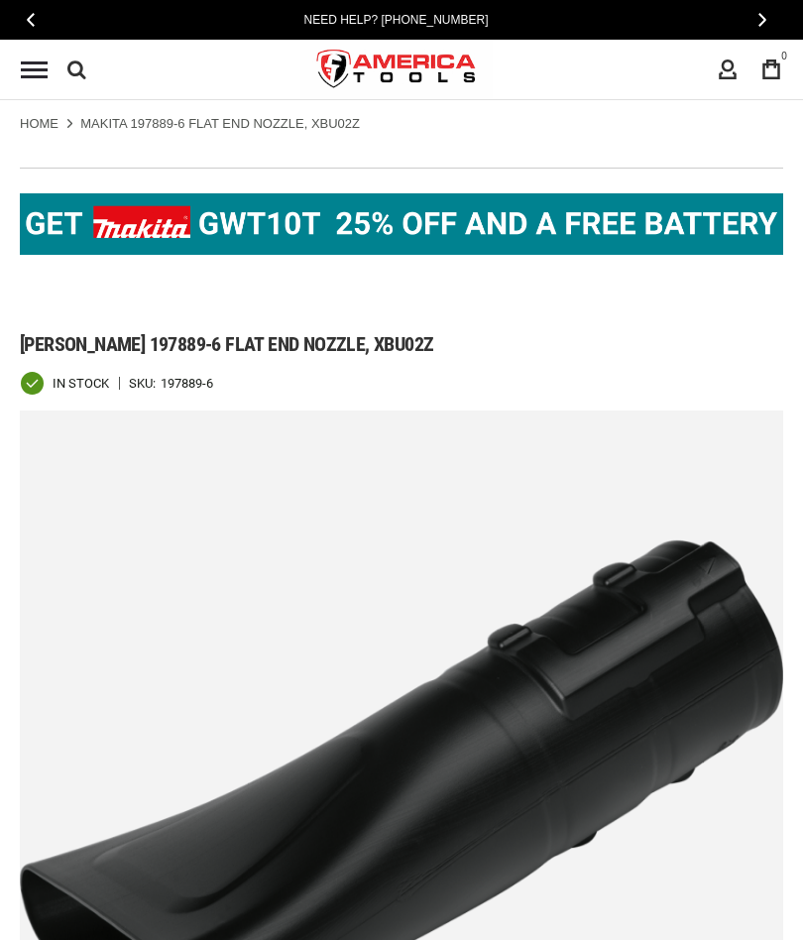
click at [423, 220] on img at bounding box center [401, 223] width 763 height 61
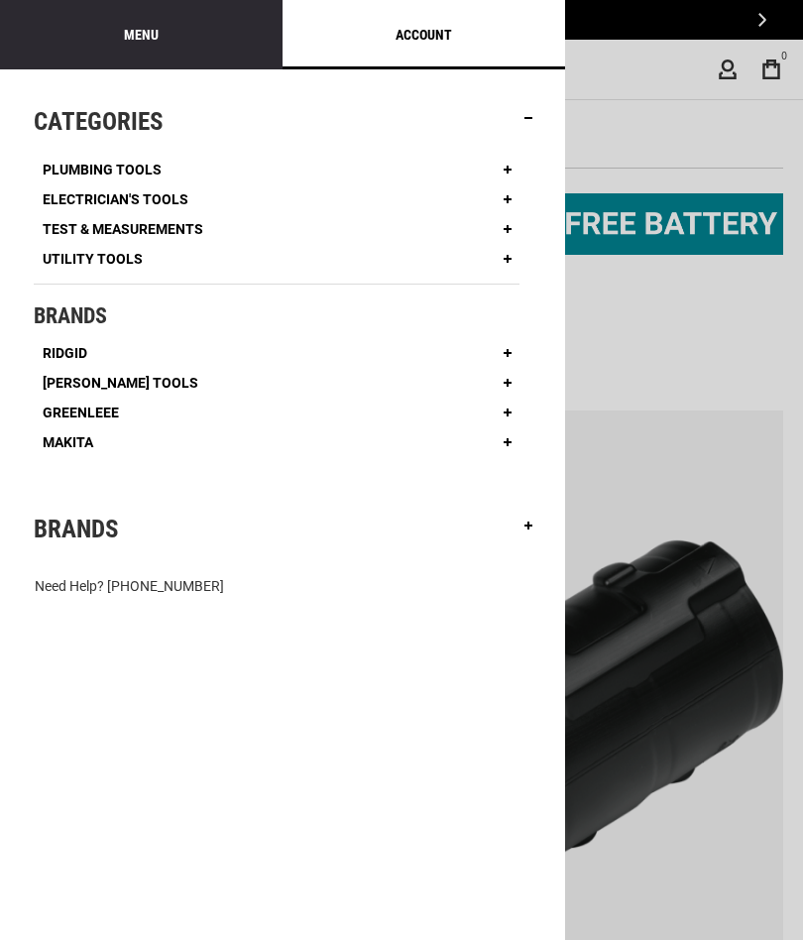
click at [109, 406] on span "Greenleee" at bounding box center [81, 412] width 76 height 14
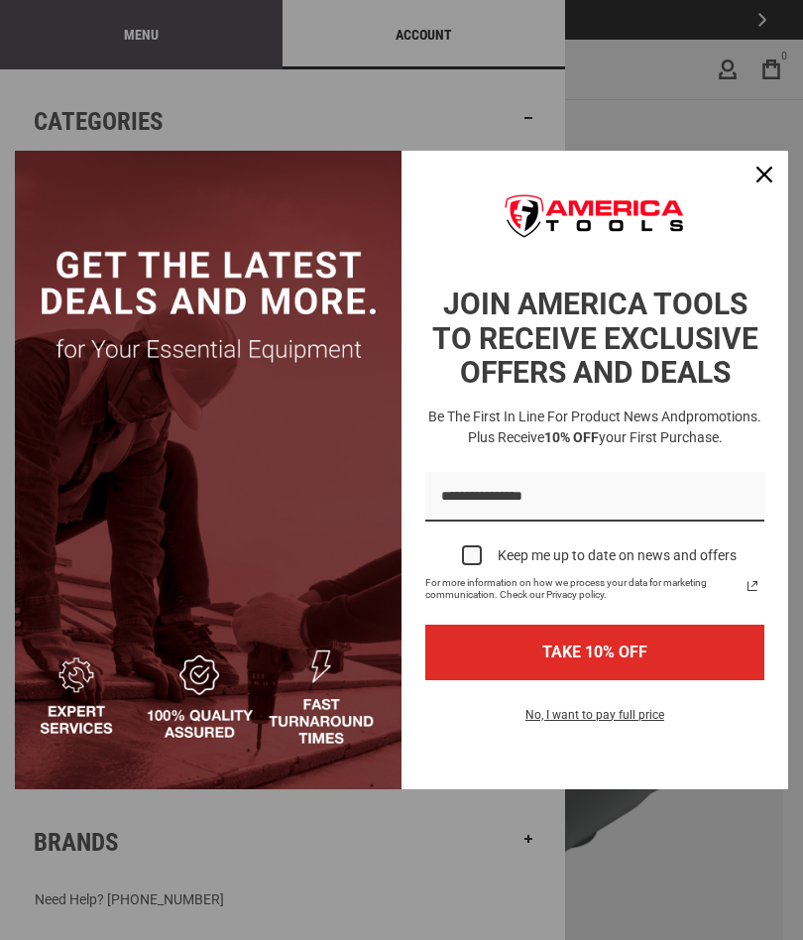
click at [764, 173] on icon "close icon" at bounding box center [764, 175] width 16 height 16
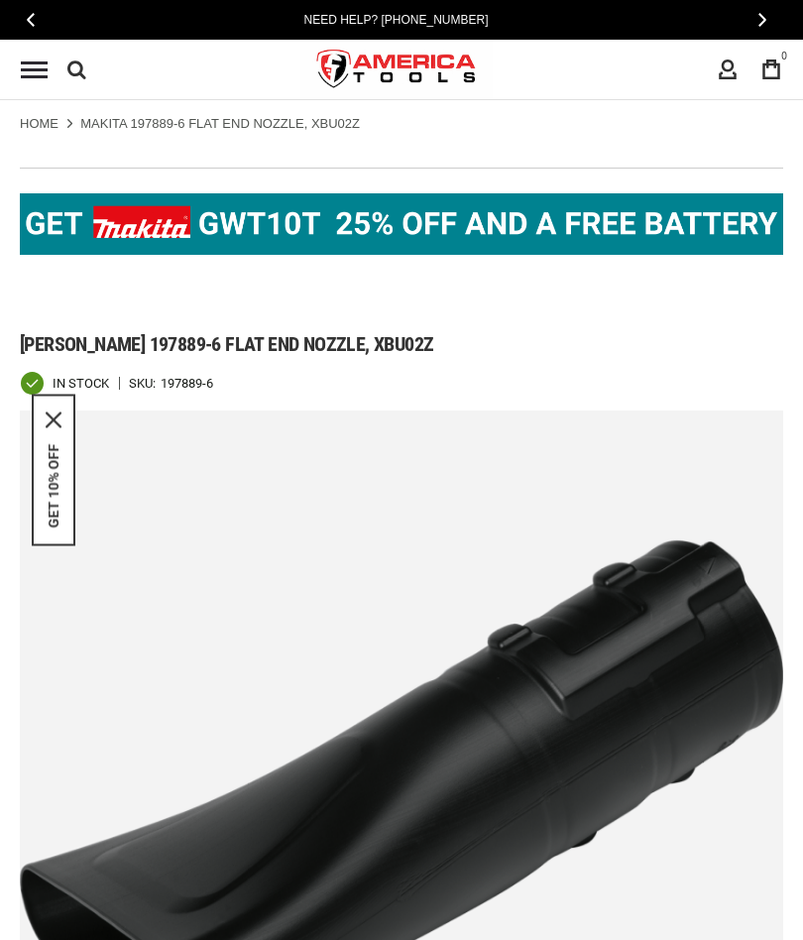
click at [32, 68] on span "Menu" at bounding box center [34, 69] width 27 height 3
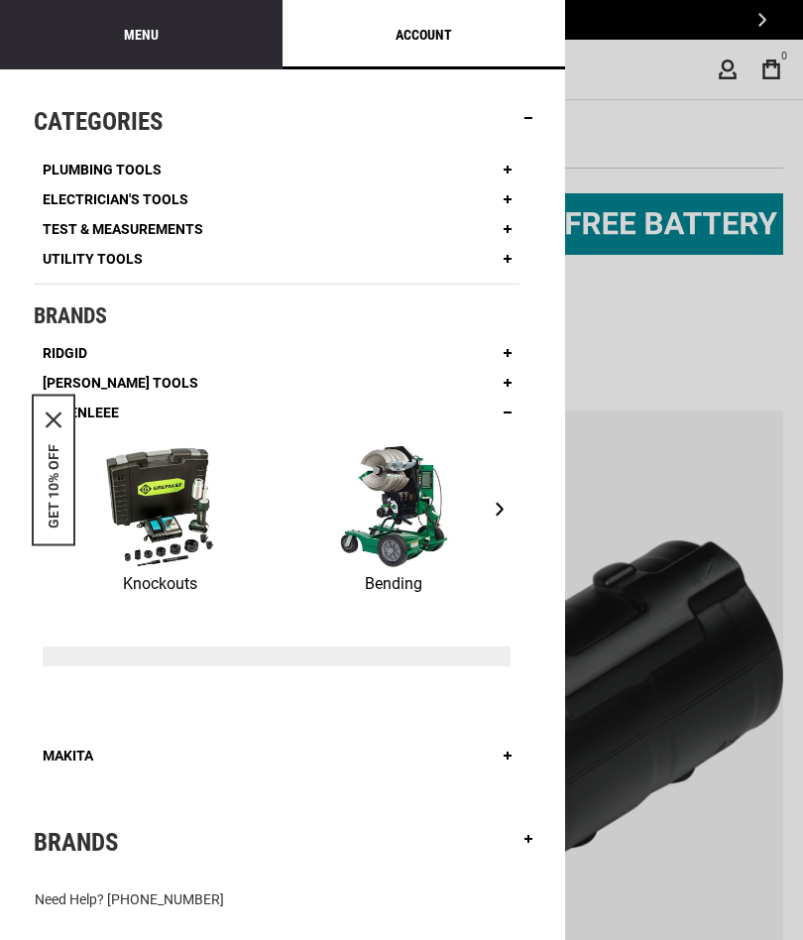
click at [115, 377] on span "[PERSON_NAME] Tools" at bounding box center [121, 383] width 156 height 14
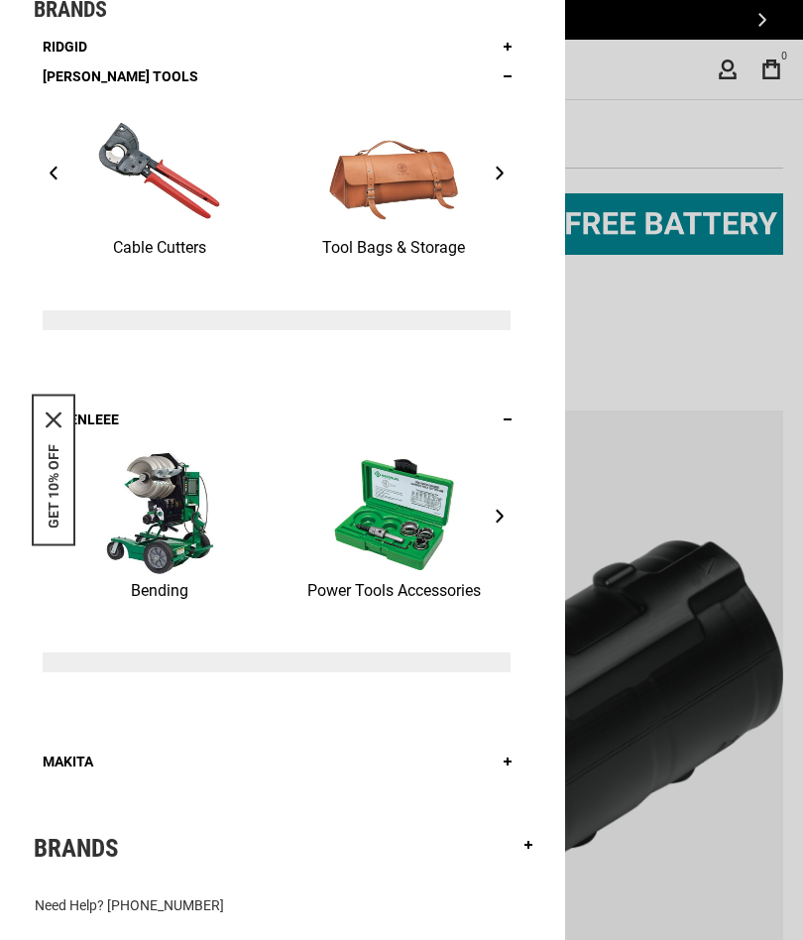
scroll to position [305, 0]
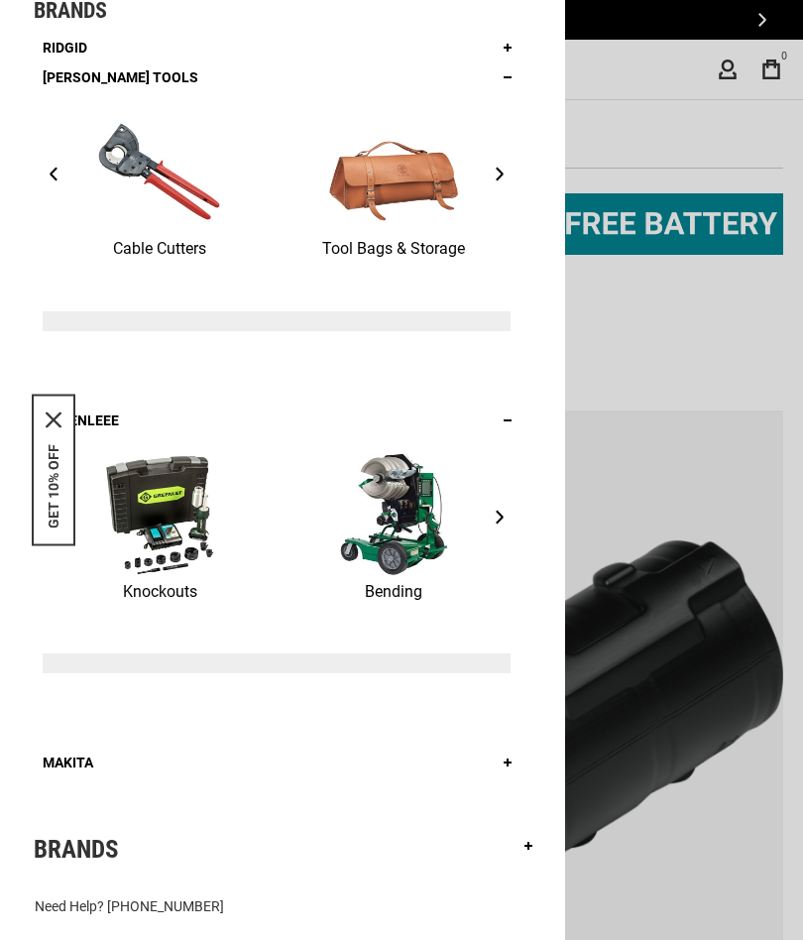
click at [506, 507] on button "›" at bounding box center [500, 516] width 22 height 29
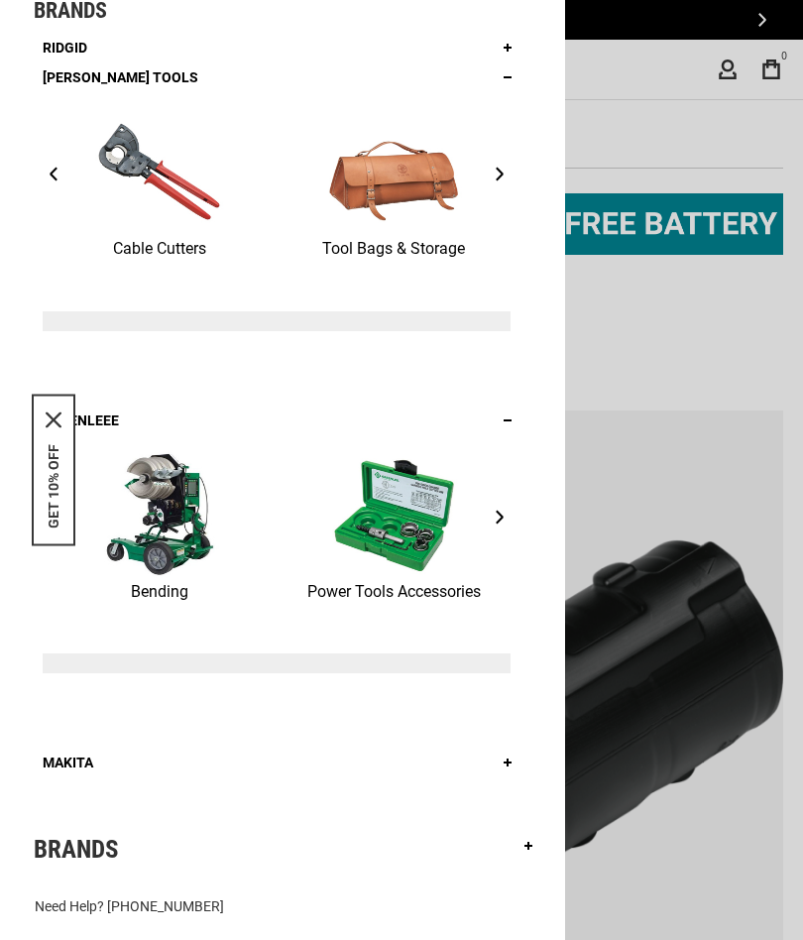
click at [508, 509] on button "›" at bounding box center [500, 516] width 22 height 29
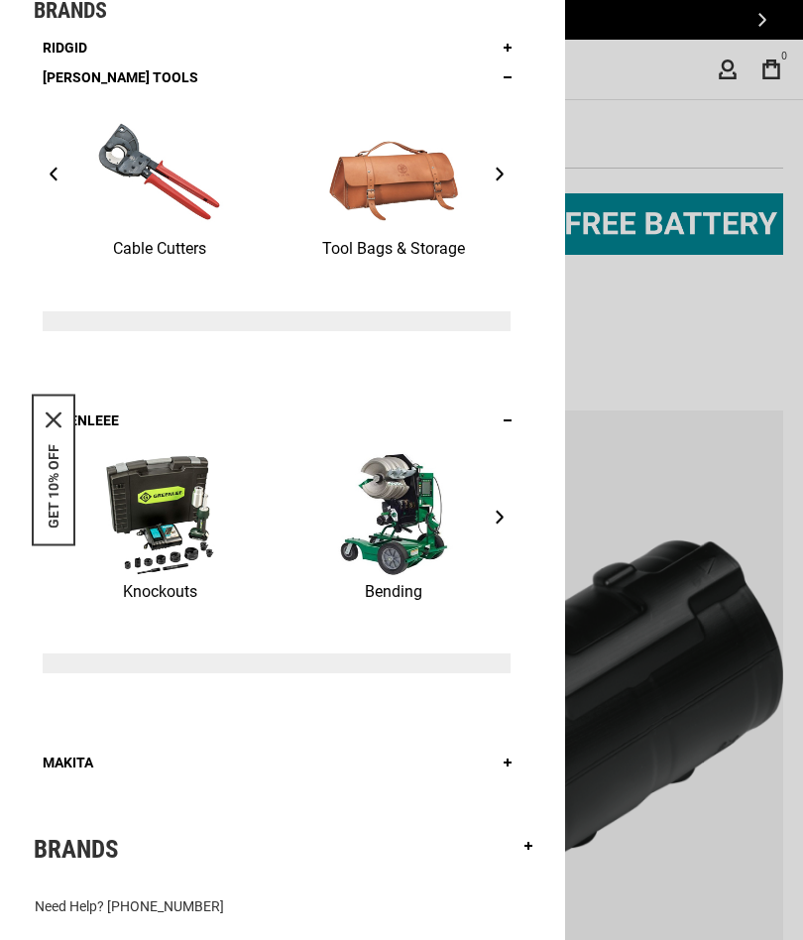
click at [501, 509] on span "›" at bounding box center [500, 516] width 8 height 15
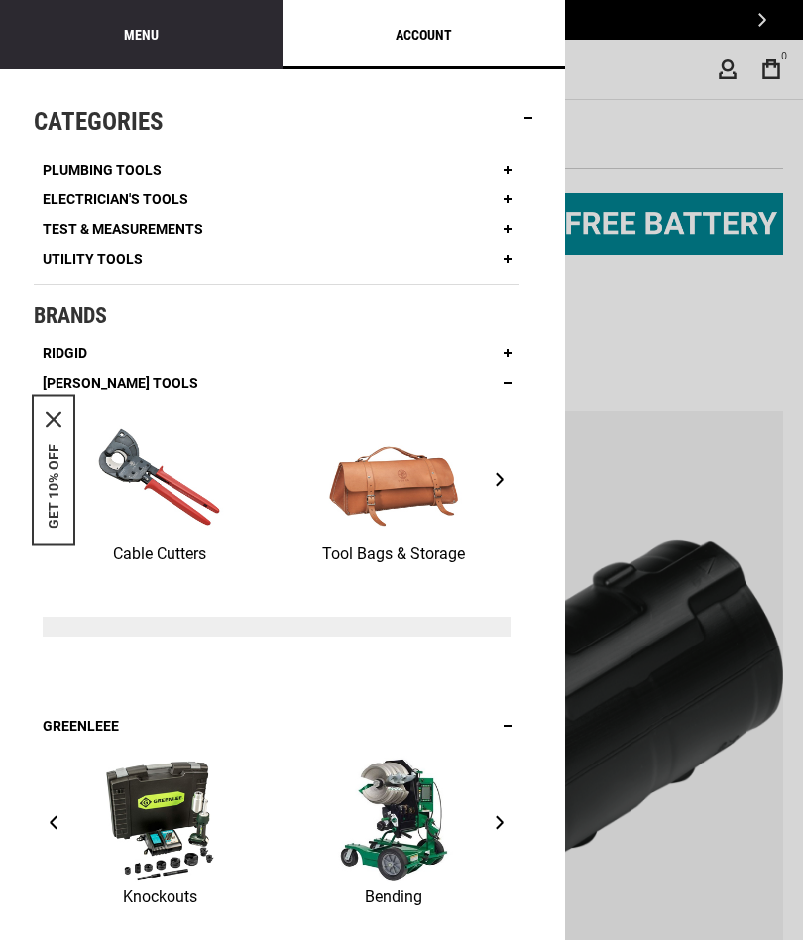
scroll to position [0, 0]
click at [503, 484] on span "›" at bounding box center [500, 479] width 8 height 15
click at [497, 483] on span "›" at bounding box center [500, 479] width 8 height 15
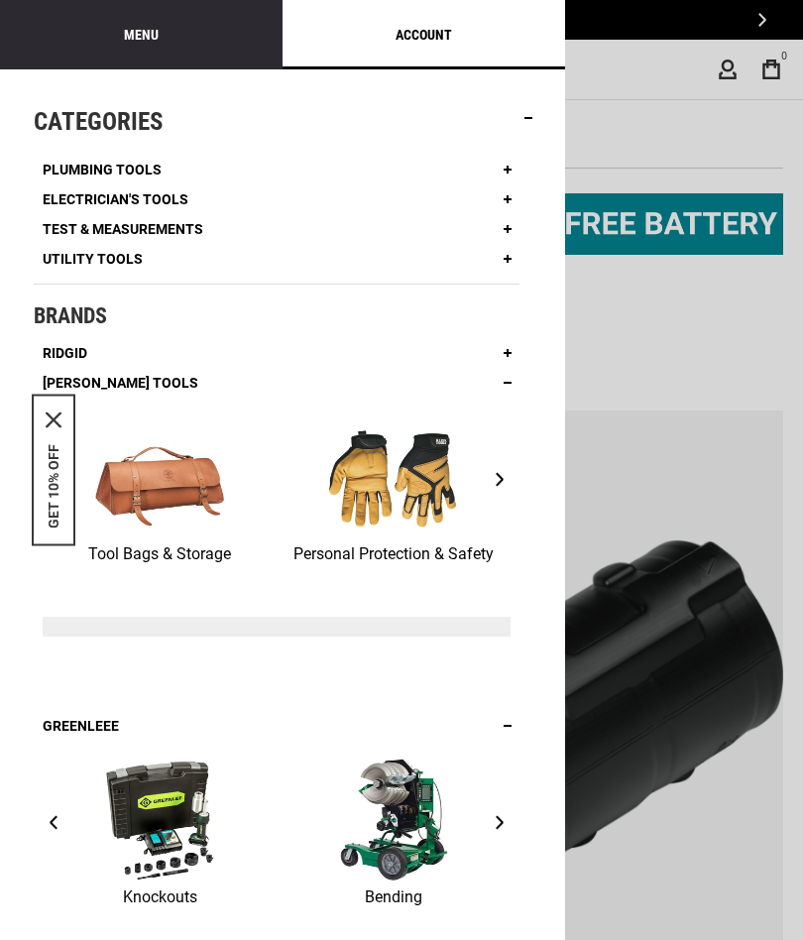
click at [509, 482] on button "›" at bounding box center [500, 479] width 22 height 29
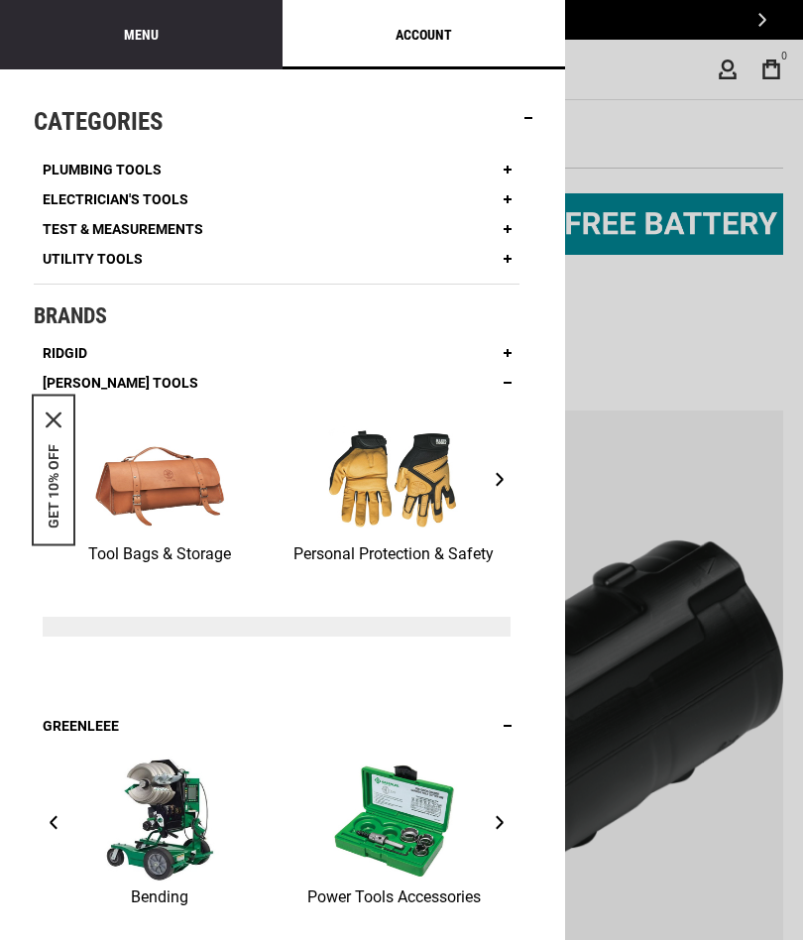
click at [168, 201] on span "Electrician's Tools" at bounding box center [116, 199] width 146 height 14
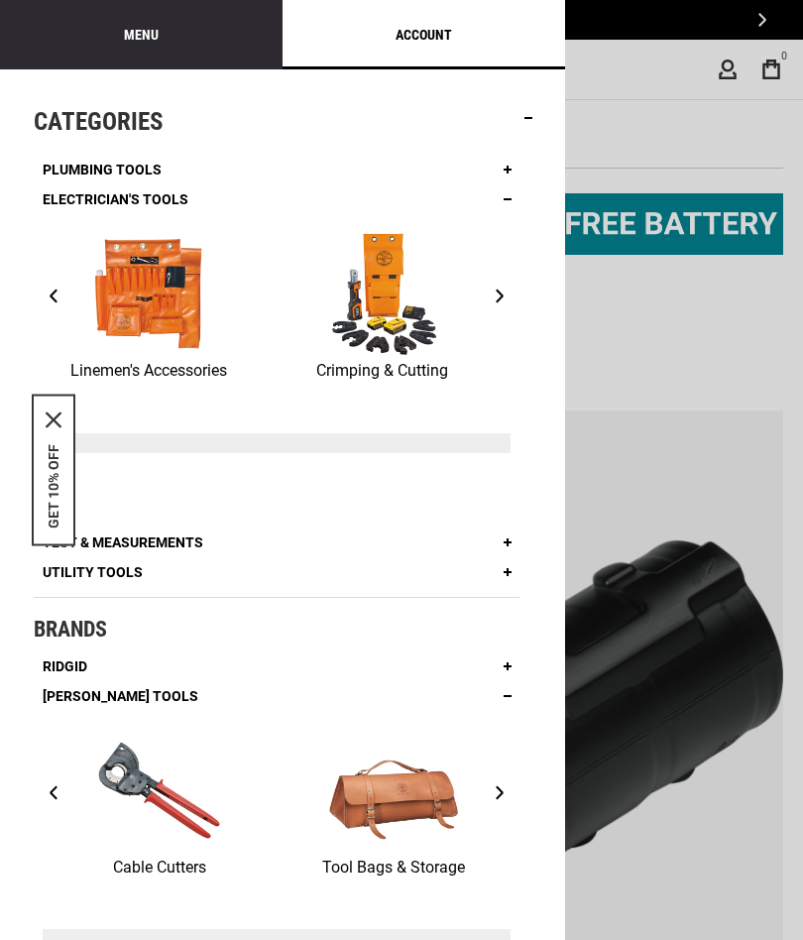
click at [489, 300] on button "›" at bounding box center [500, 295] width 22 height 29
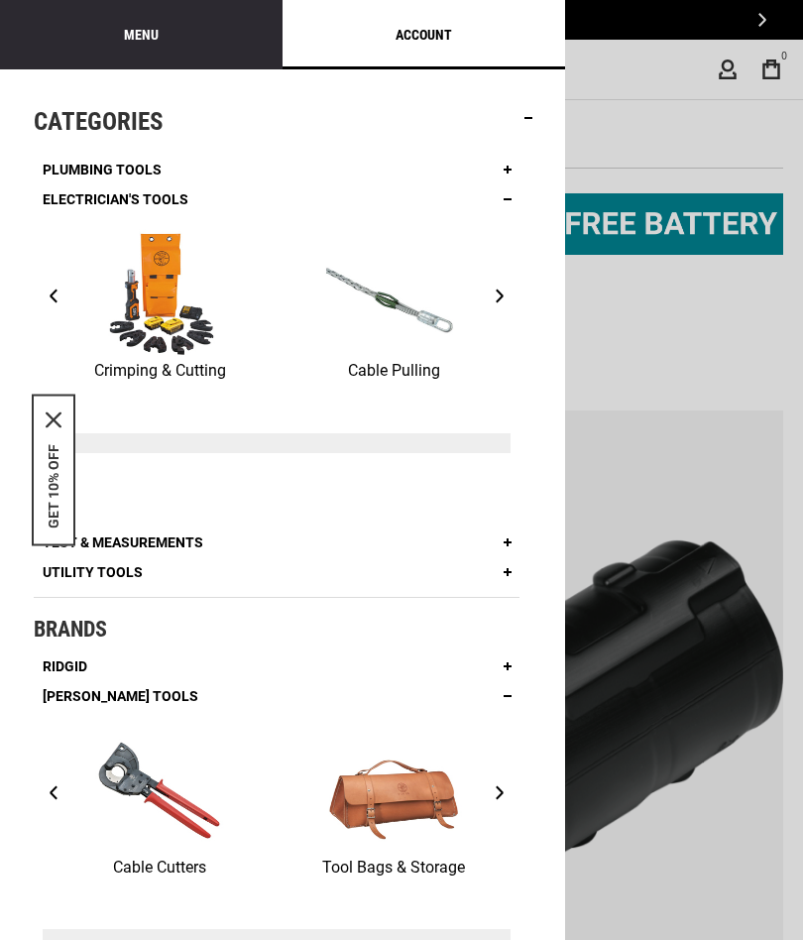
click at [494, 301] on button "›" at bounding box center [500, 295] width 22 height 29
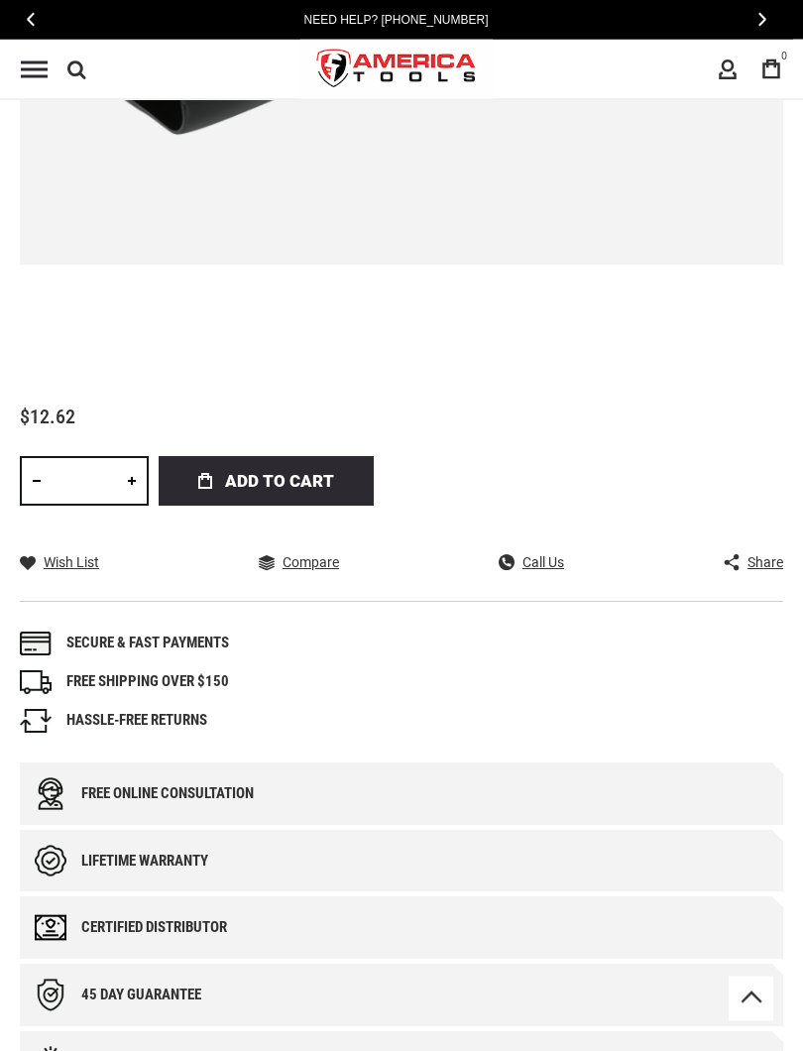
scroll to position [908, 0]
click at [276, 481] on span "Add to Cart" at bounding box center [279, 481] width 109 height 50
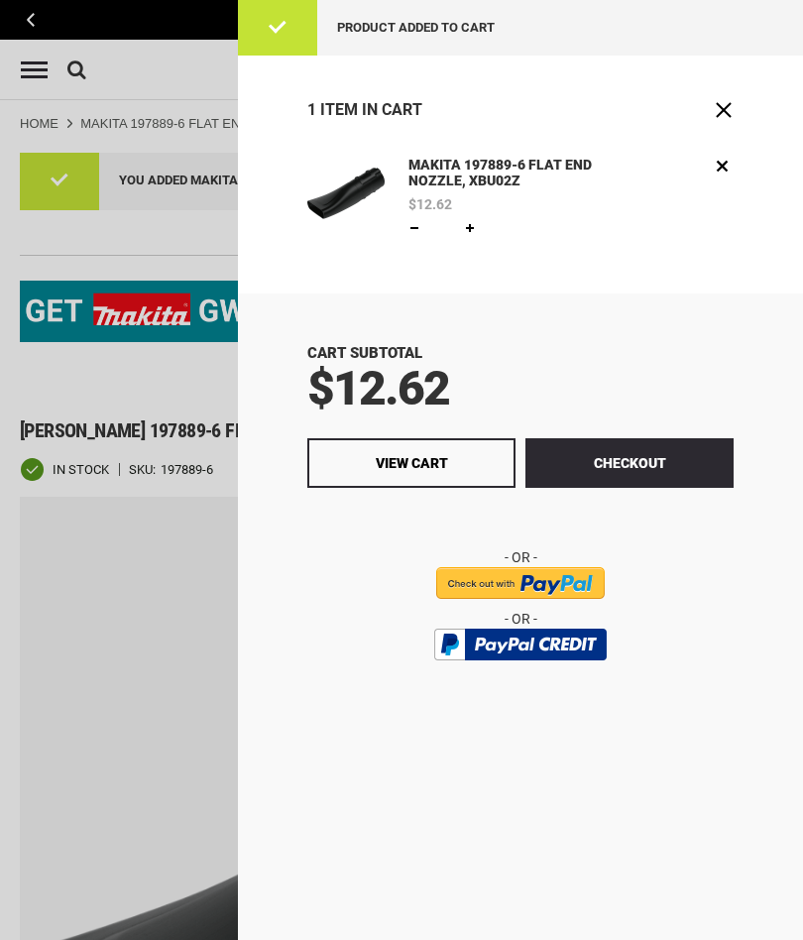
scroll to position [0, 0]
click at [455, 457] on link "View Cart" at bounding box center [411, 463] width 208 height 50
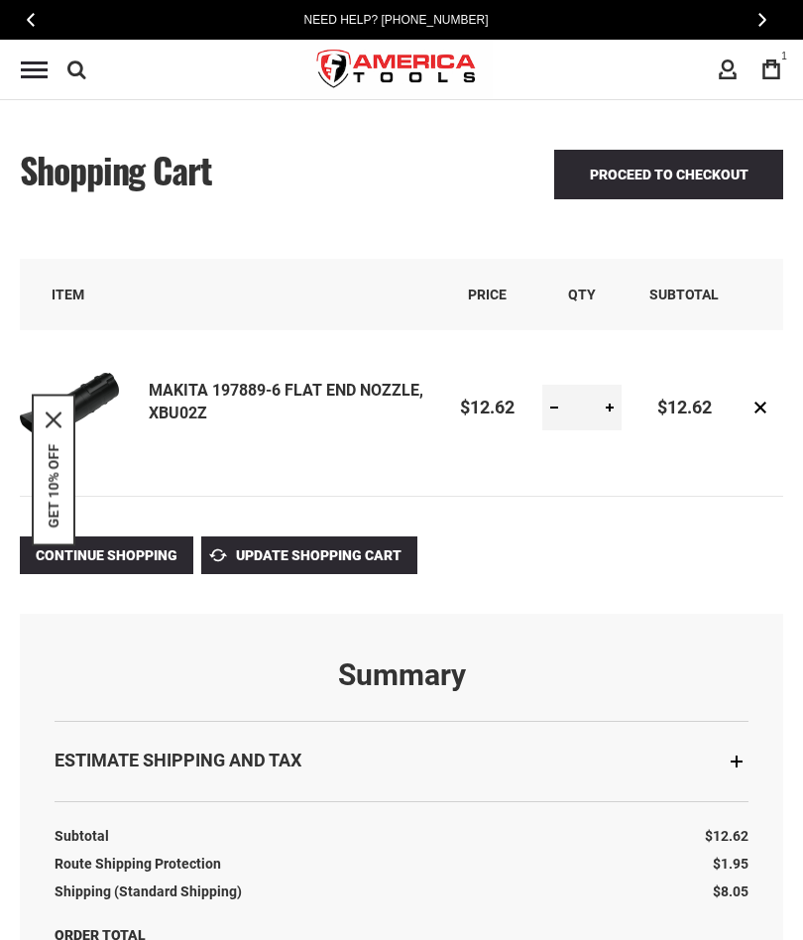
click at [35, 20] on button "‹" at bounding box center [31, 20] width 22 height 29
click at [54, 415] on icon "close icon" at bounding box center [54, 420] width 16 height 16
